Goal: Task Accomplishment & Management: Use online tool/utility

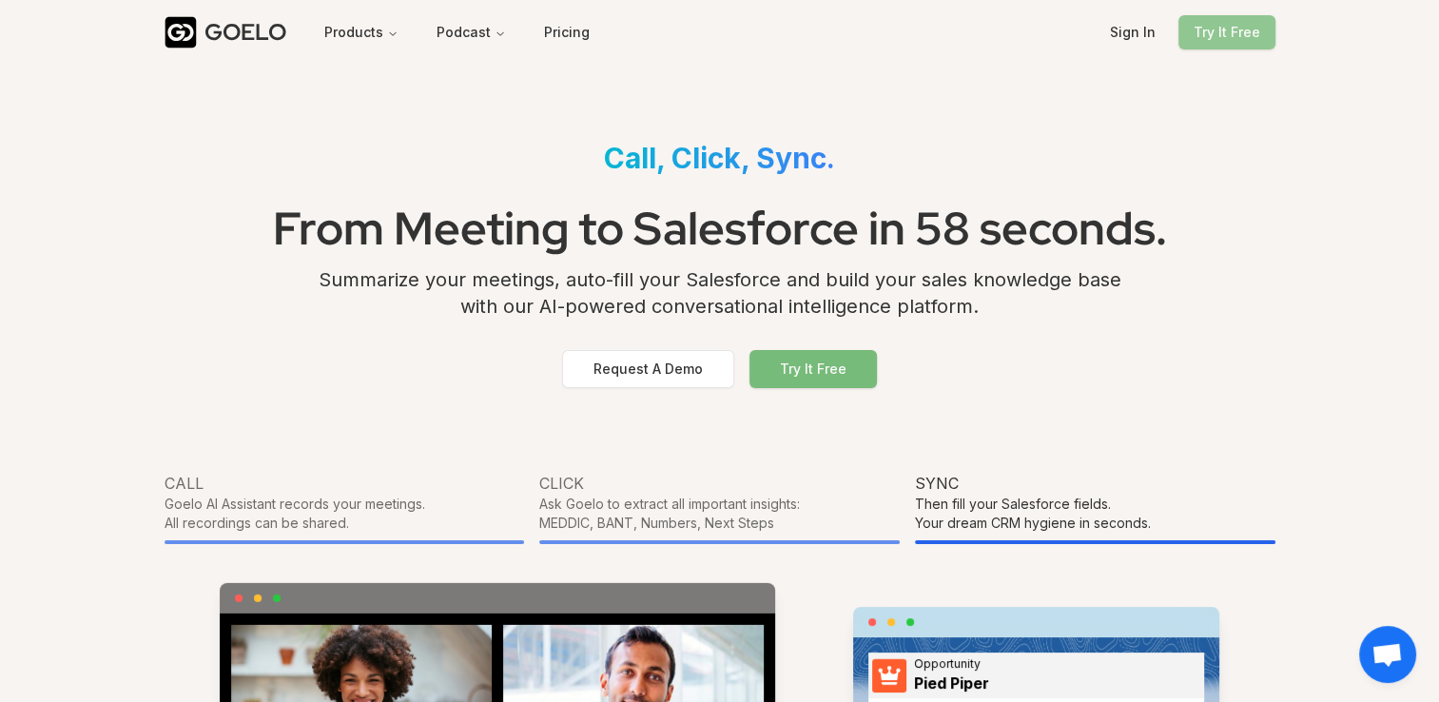
click at [1214, 36] on button "Try It Free" at bounding box center [1226, 32] width 97 height 34
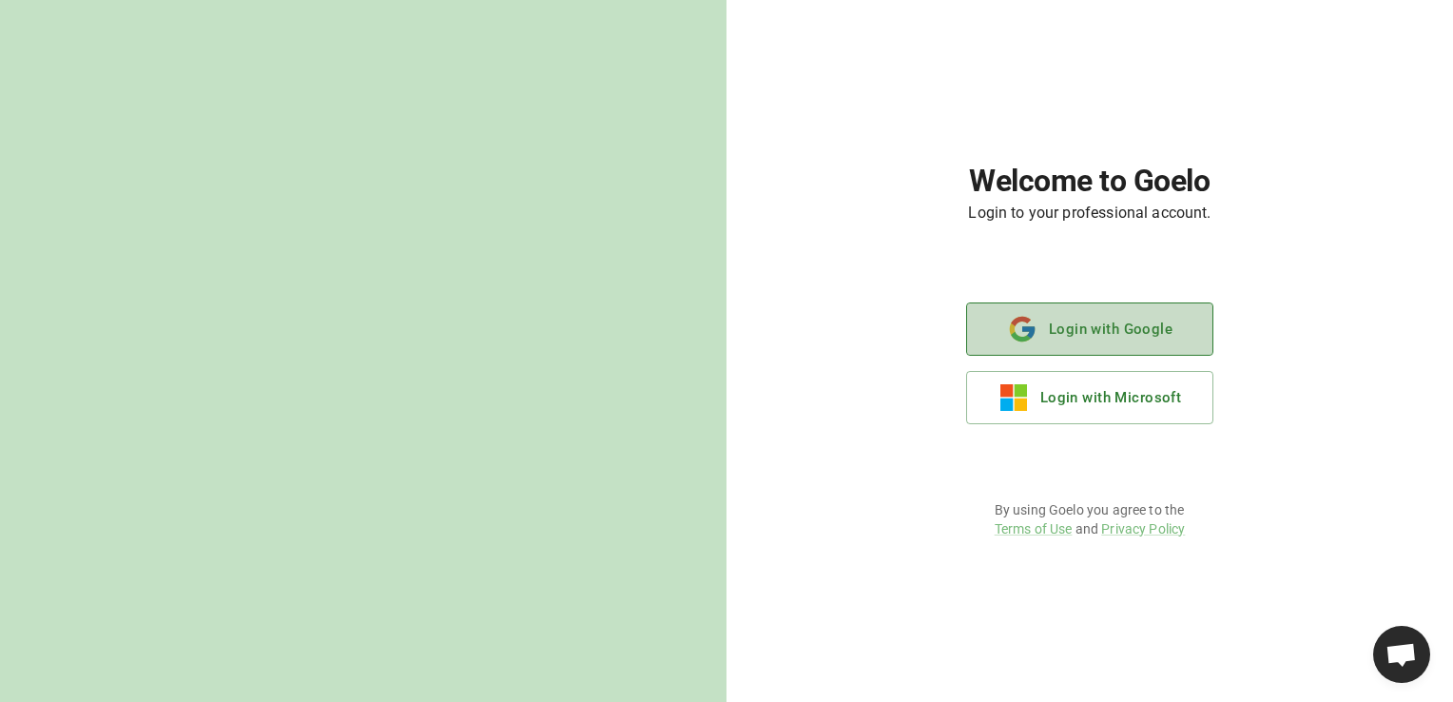
click at [1079, 330] on button "Login with Google" at bounding box center [1089, 328] width 247 height 53
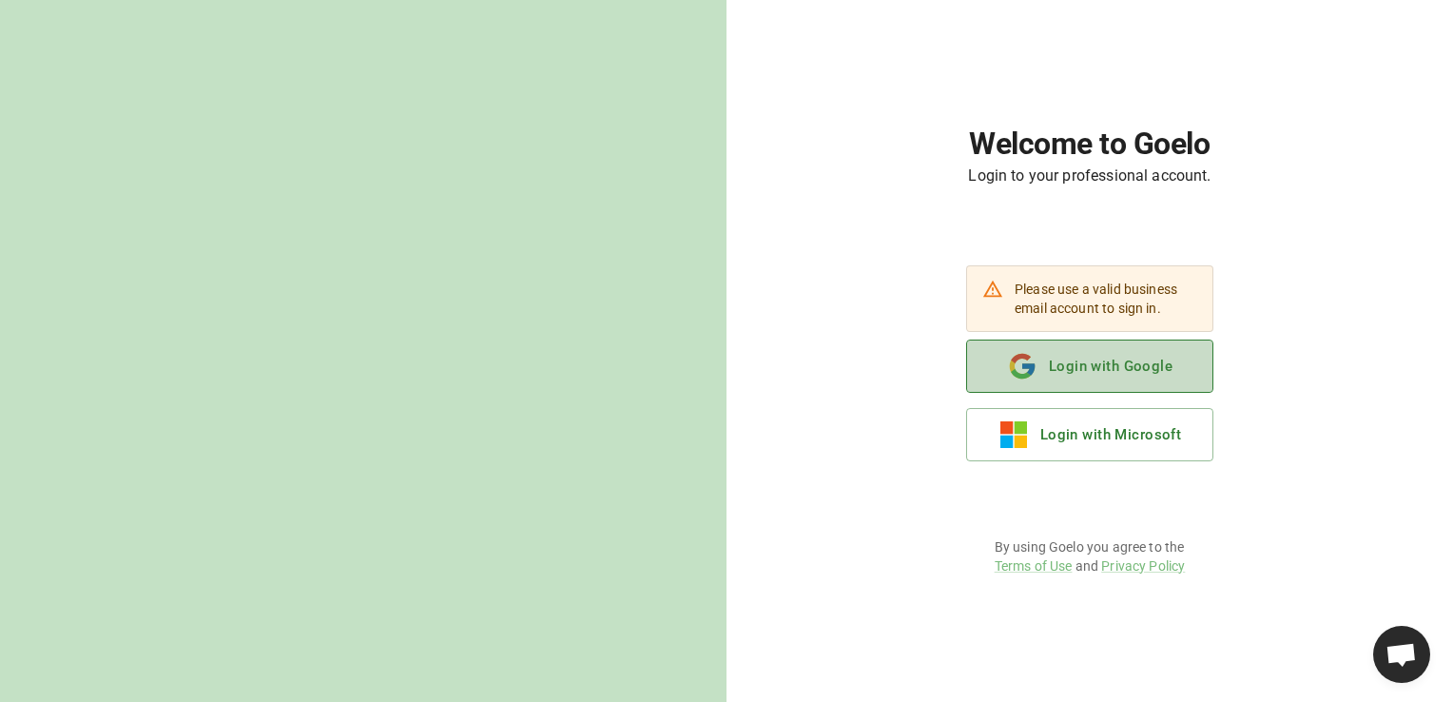
click at [1065, 374] on button "Login with Google" at bounding box center [1089, 366] width 247 height 53
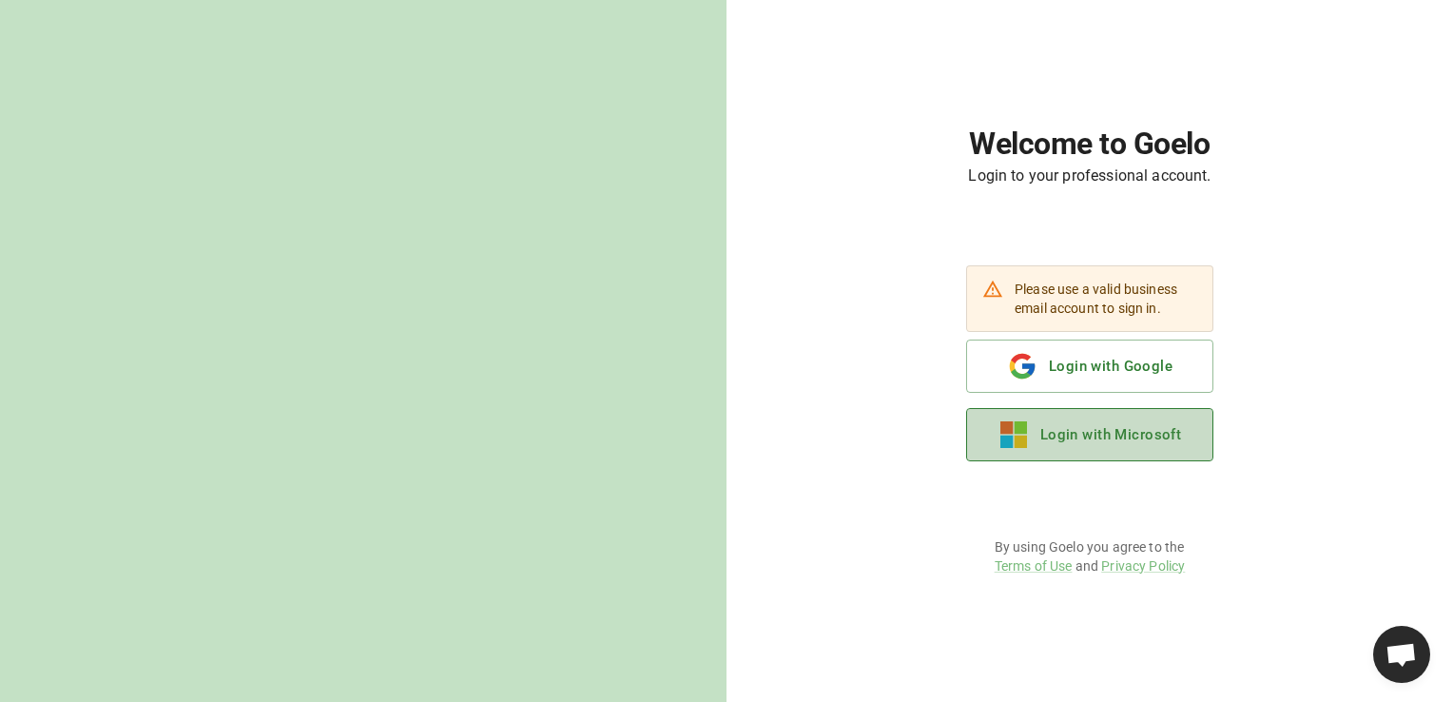
click at [1022, 437] on img "button" at bounding box center [1014, 434] width 27 height 27
click at [1032, 414] on button "Login with Microsoft" at bounding box center [1089, 434] width 247 height 53
